Goal: Transaction & Acquisition: Purchase product/service

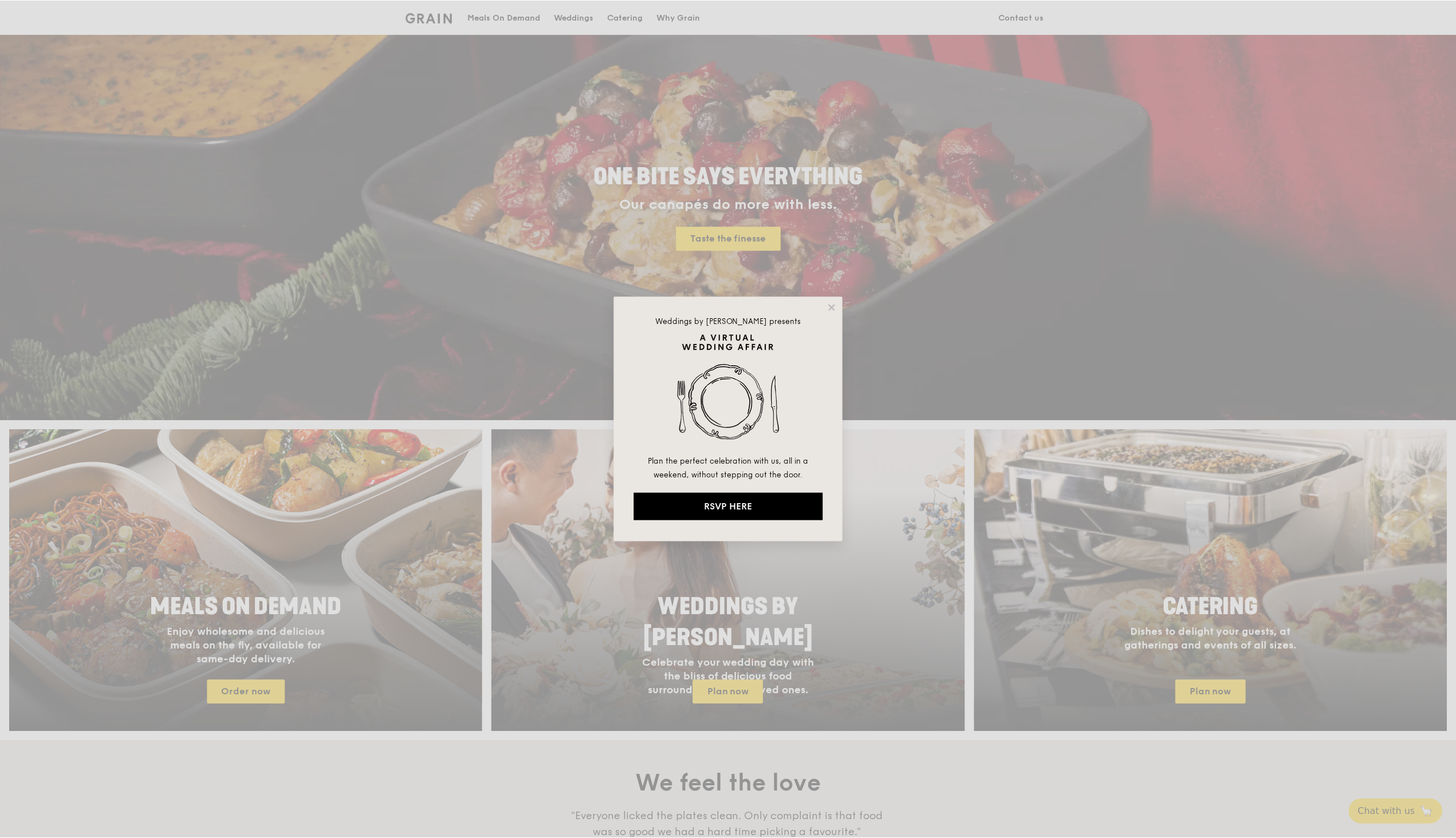
scroll to position [115, 0]
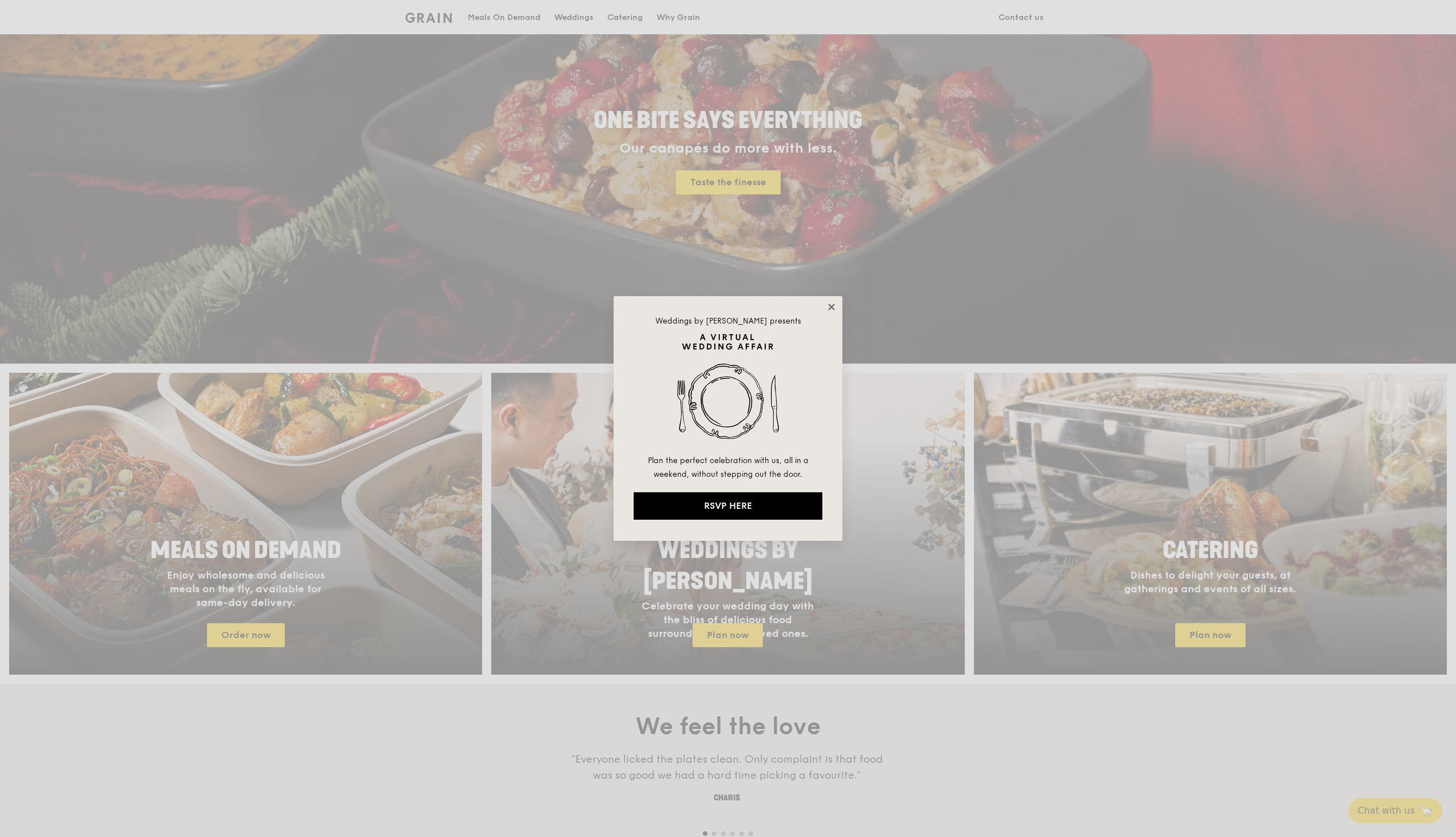
click at [832, 310] on icon at bounding box center [832, 307] width 10 height 10
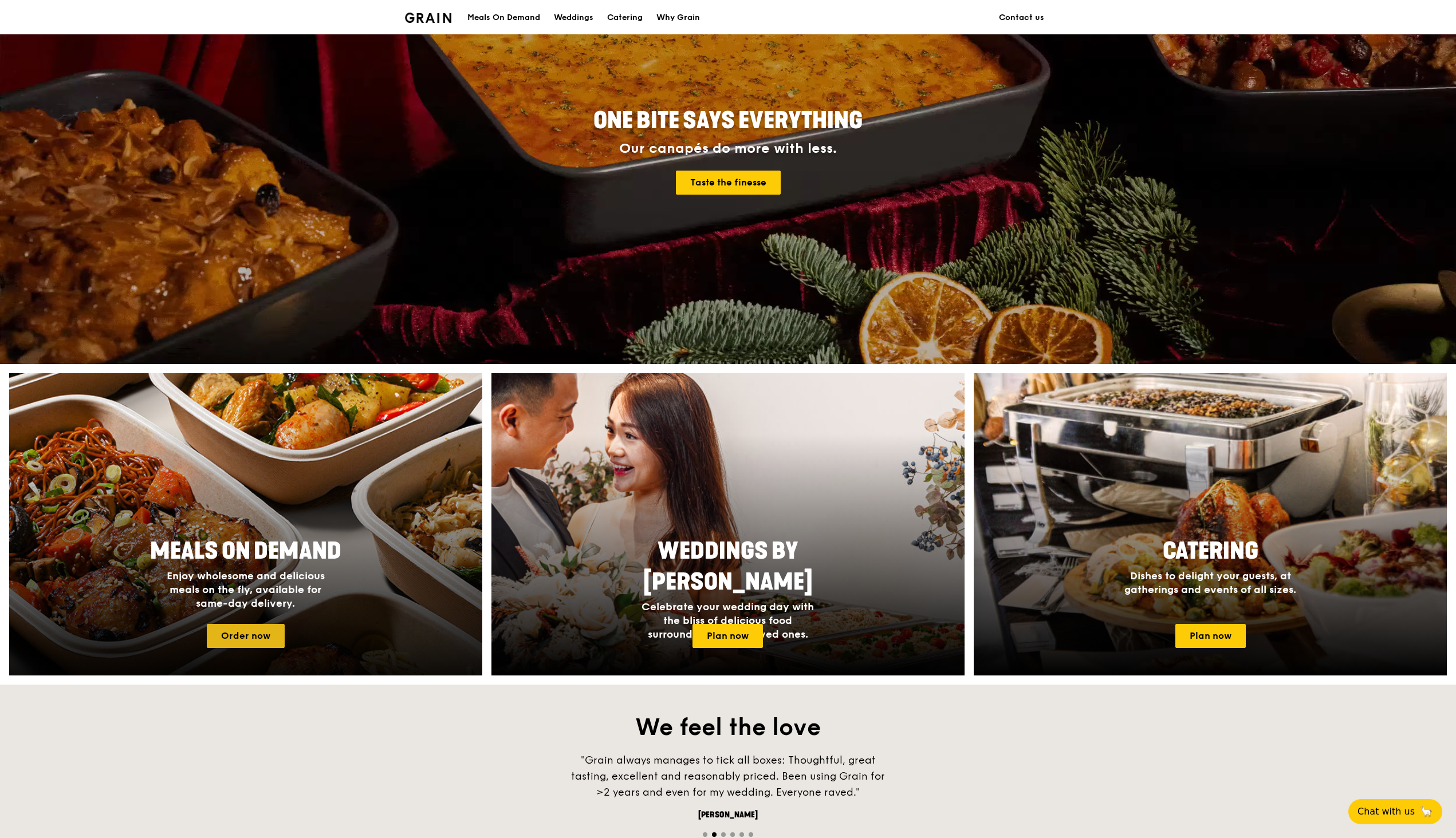
click at [249, 630] on link "Order now" at bounding box center [246, 635] width 78 height 24
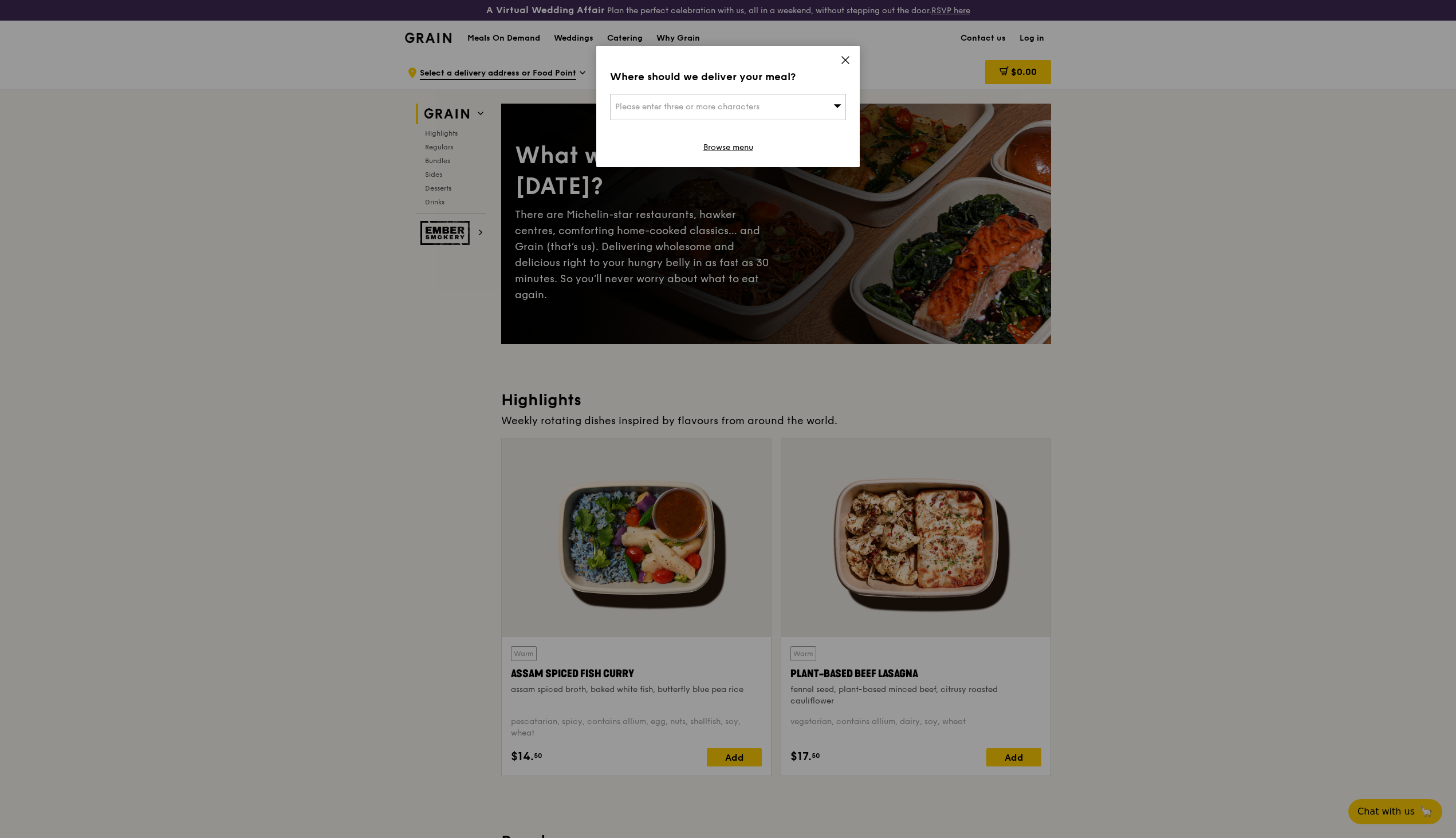
click at [851, 57] on div "Where should we deliver your meal? Please enter three or more characters Browse…" at bounding box center [728, 106] width 263 height 121
click at [846, 59] on icon at bounding box center [846, 60] width 7 height 7
